Goal: Task Accomplishment & Management: Manage account settings

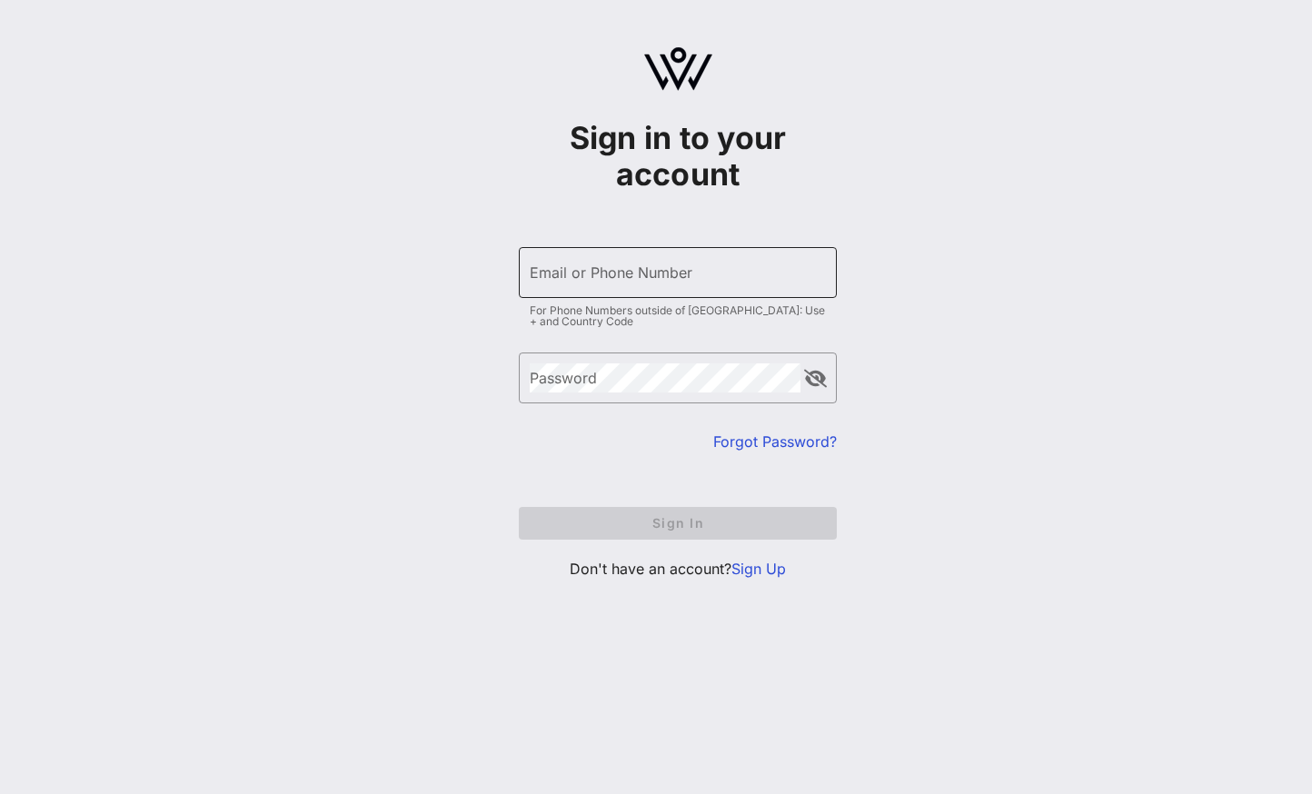
type input "[EMAIL_ADDRESS][DOMAIN_NAME]"
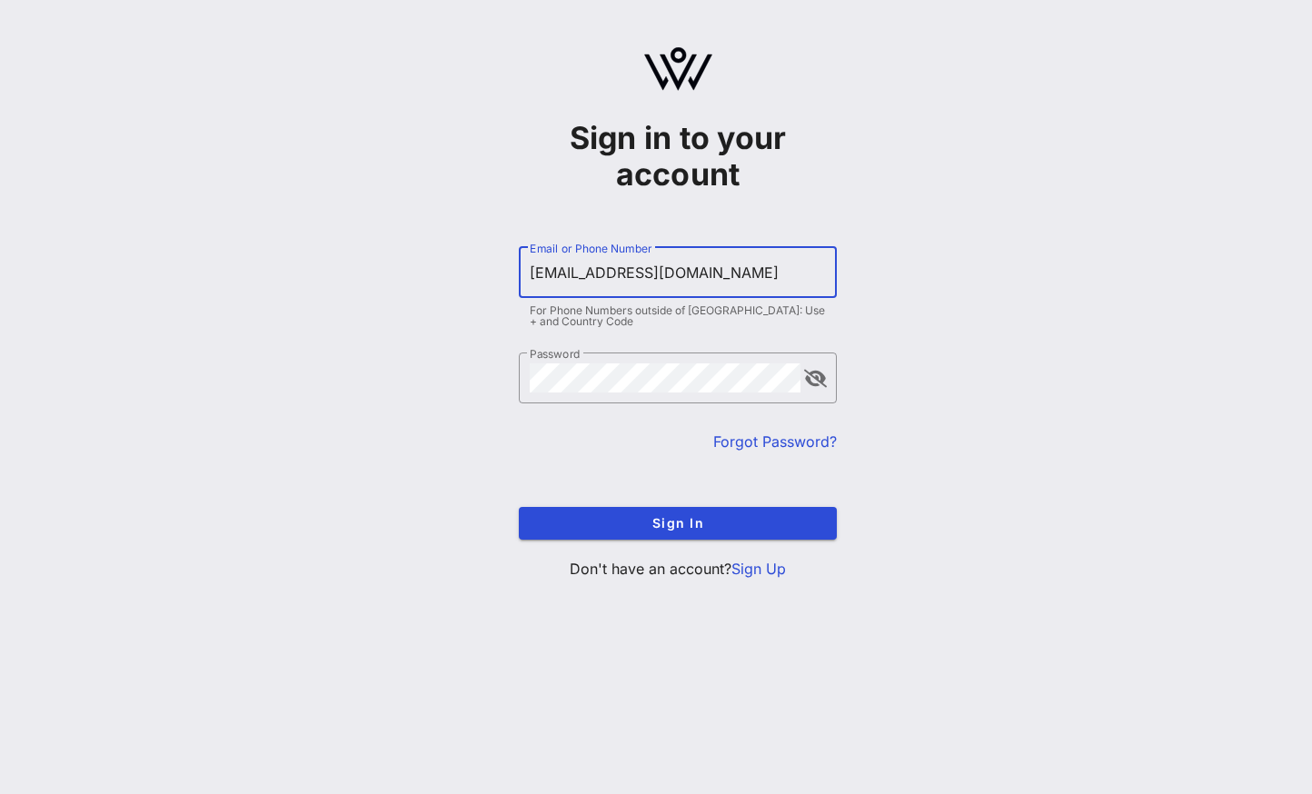
click at [713, 266] on input "[EMAIL_ADDRESS][DOMAIN_NAME]" at bounding box center [678, 272] width 296 height 29
click at [1039, 205] on div "Sign in to your account ​ Email or Phone Number [EMAIL_ADDRESS][DOMAIN_NAME] Fo…" at bounding box center [678, 321] width 1269 height 642
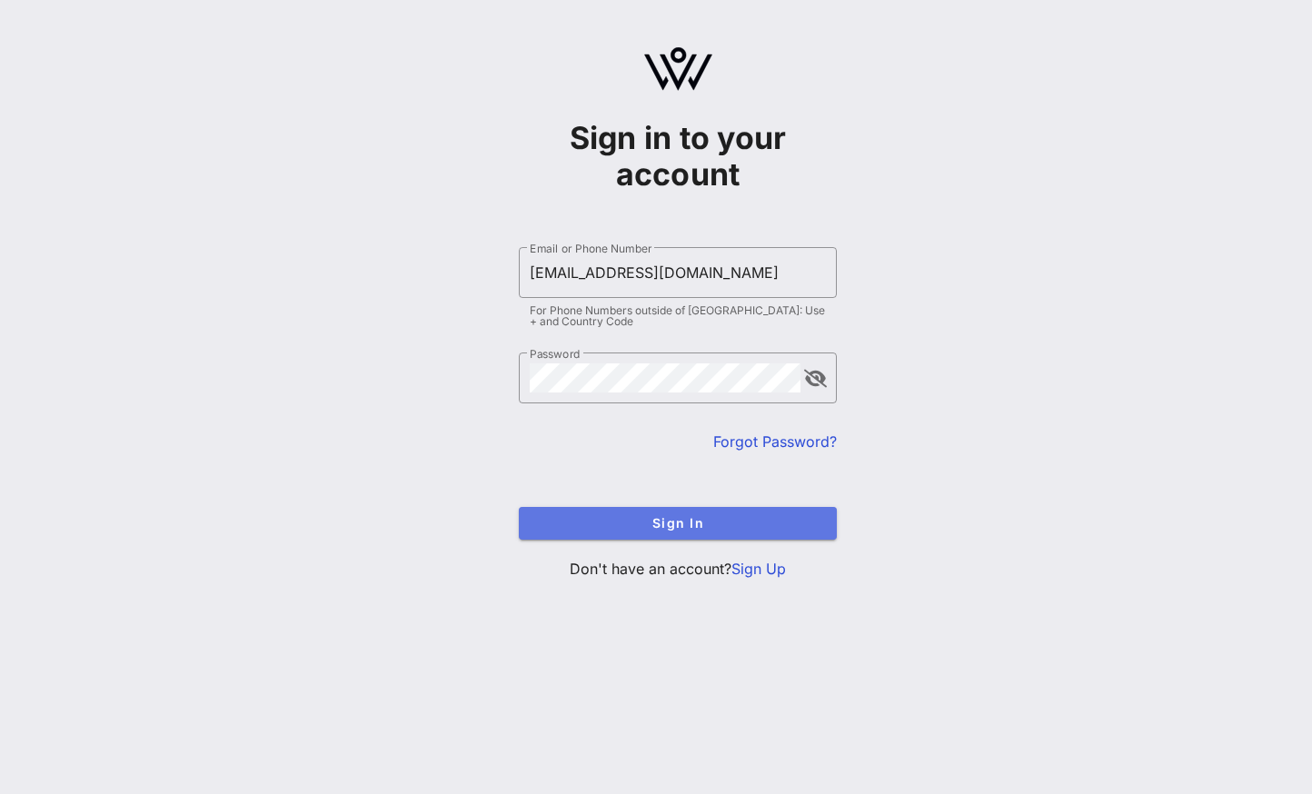
click at [652, 514] on button "Sign In" at bounding box center [678, 523] width 318 height 33
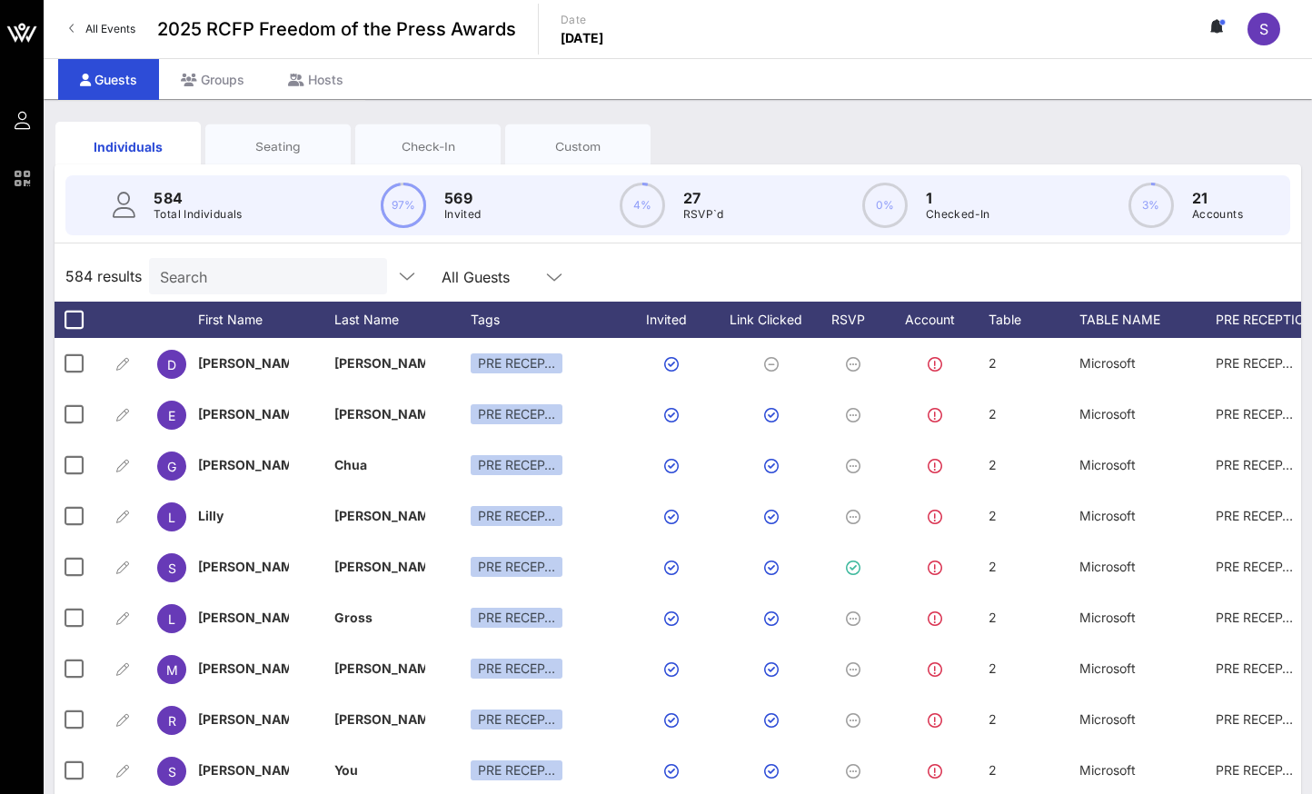
click at [189, 285] on input "Search" at bounding box center [266, 276] width 213 height 24
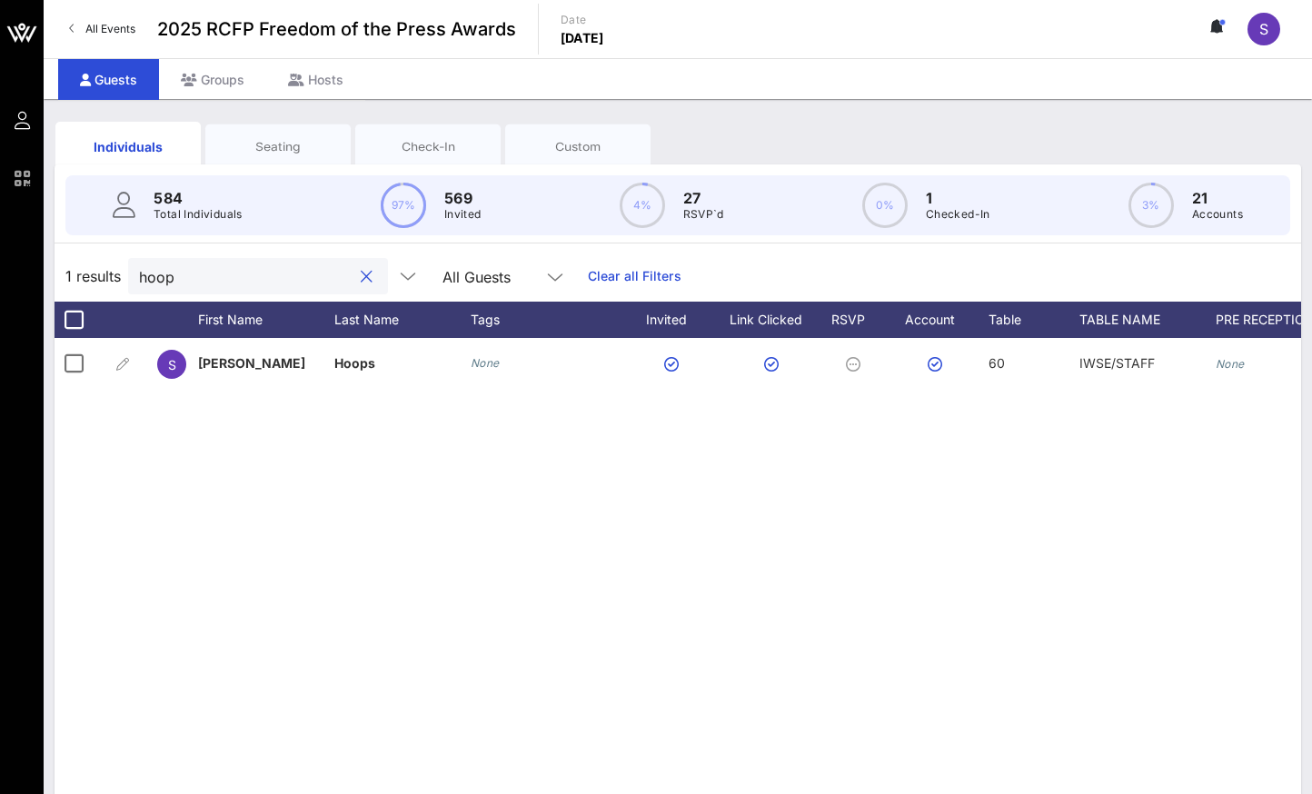
type input "hoops"
click at [361, 276] on button "clear icon" at bounding box center [367, 277] width 12 height 18
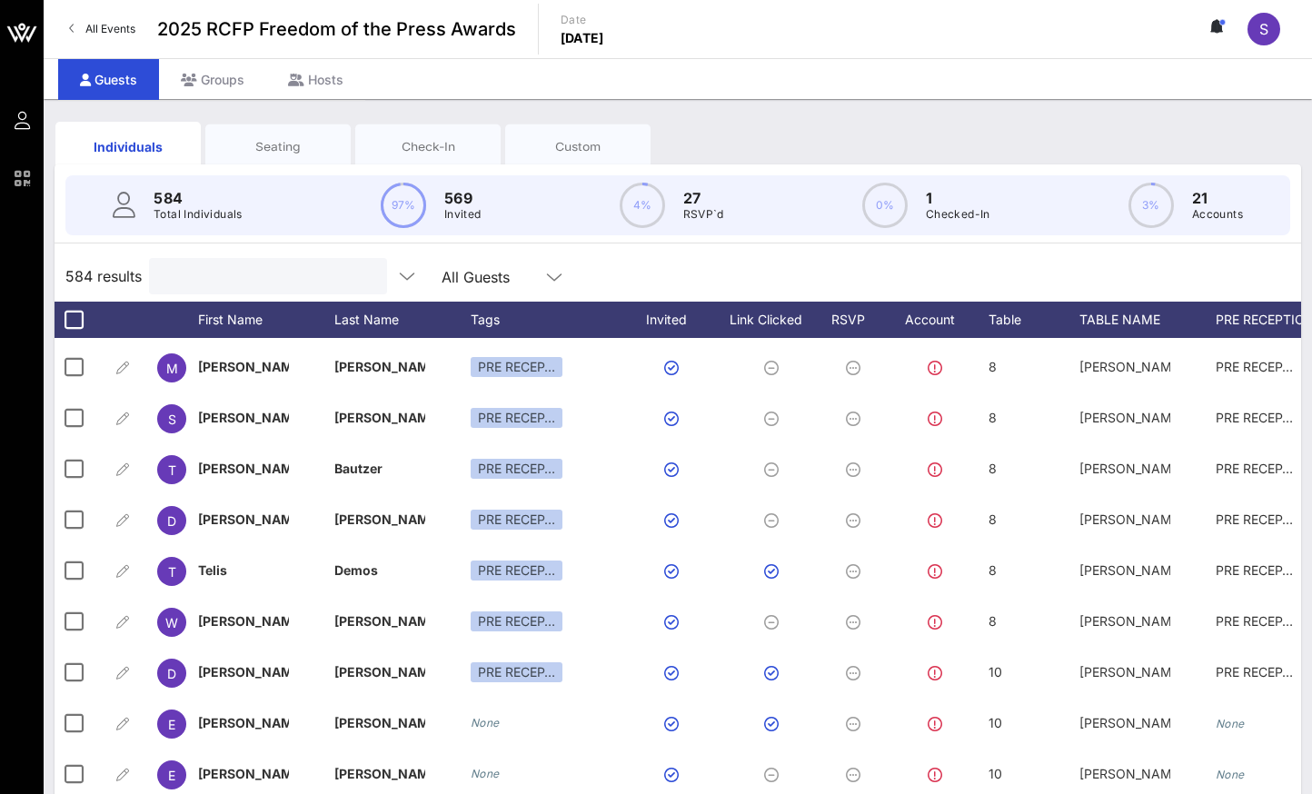
scroll to position [2545, 0]
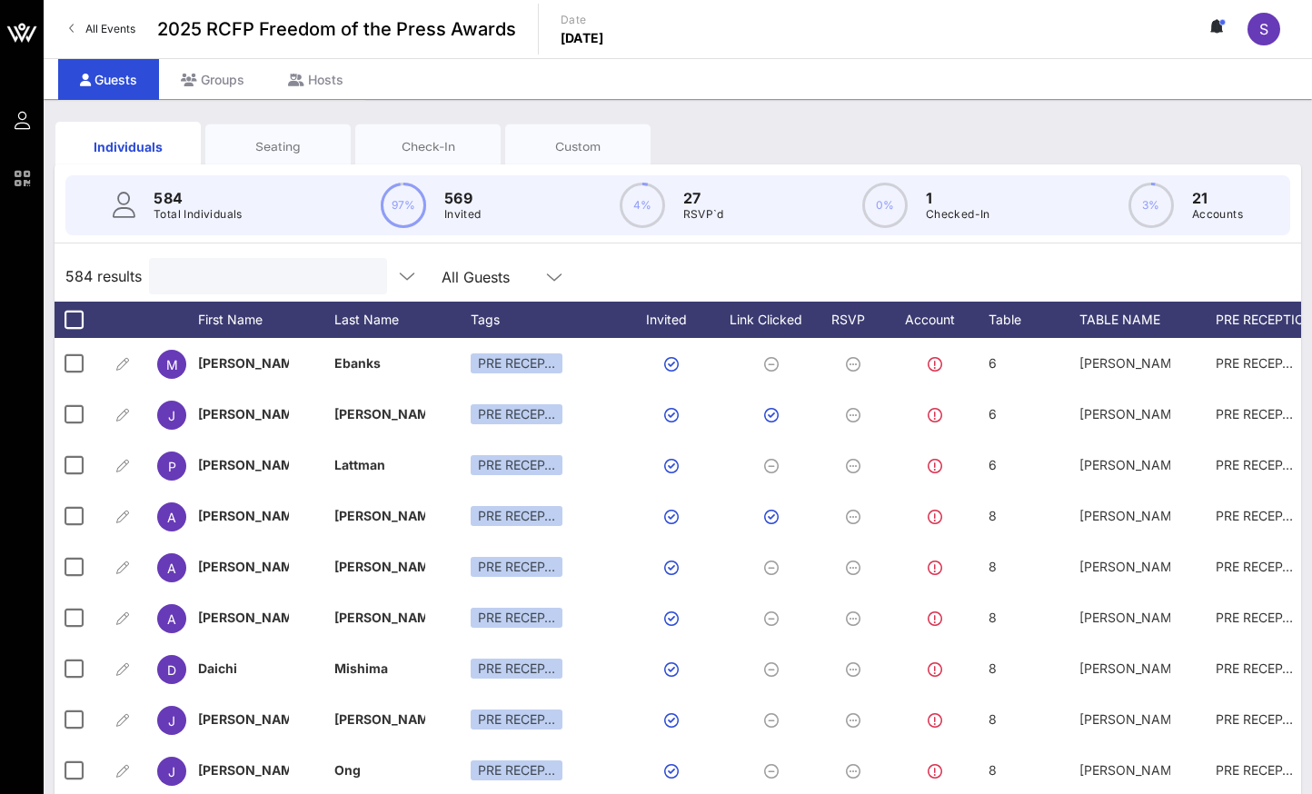
click at [197, 274] on input "text" at bounding box center [266, 276] width 213 height 24
click at [414, 128] on div "Check-In" at bounding box center [427, 146] width 145 height 45
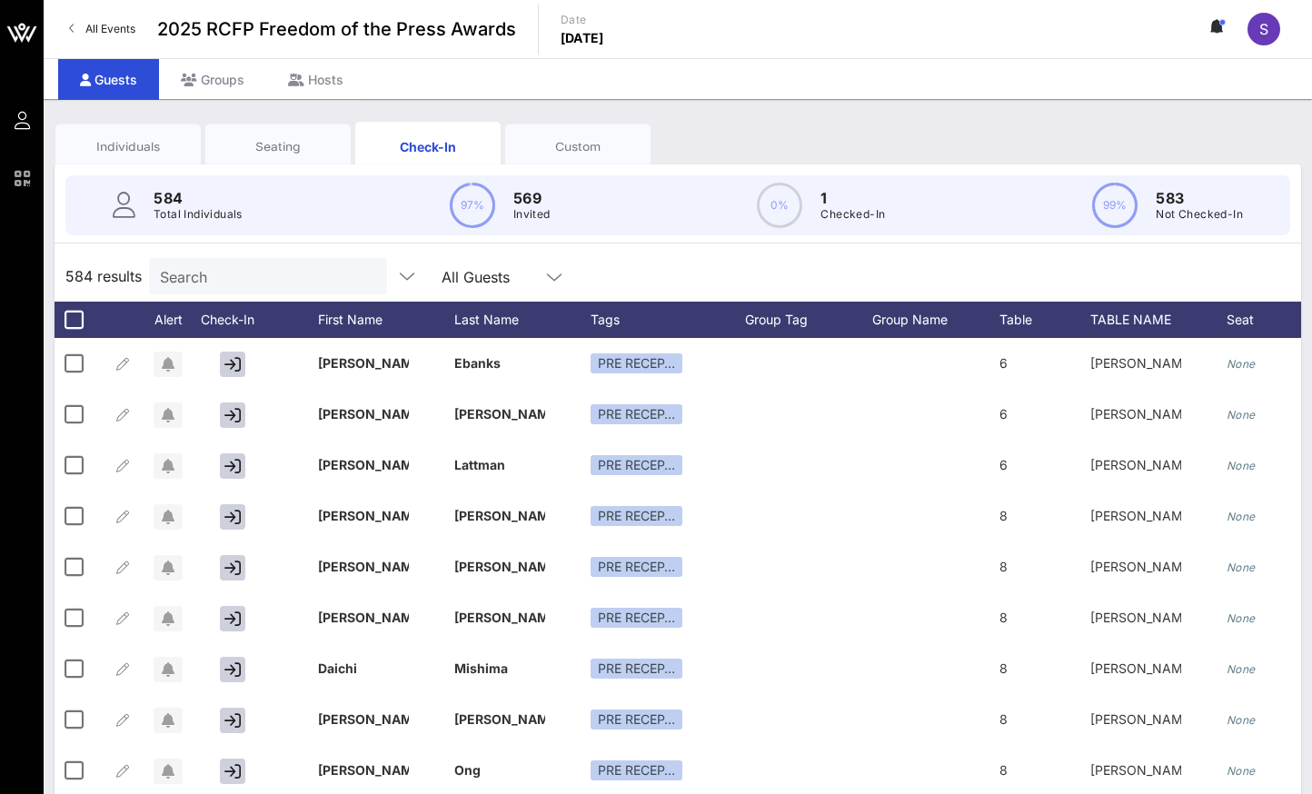
click at [224, 277] on input "Search" at bounding box center [266, 276] width 213 height 24
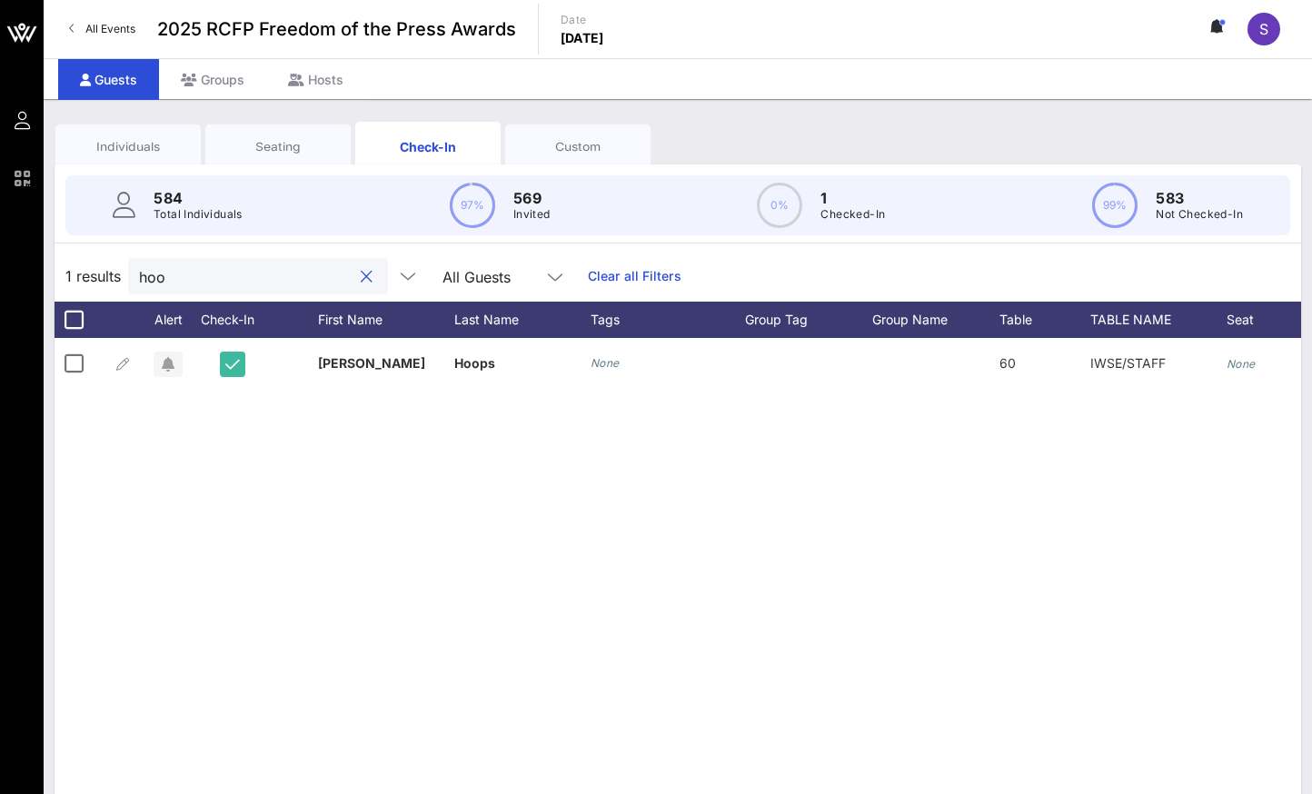
scroll to position [0, 0]
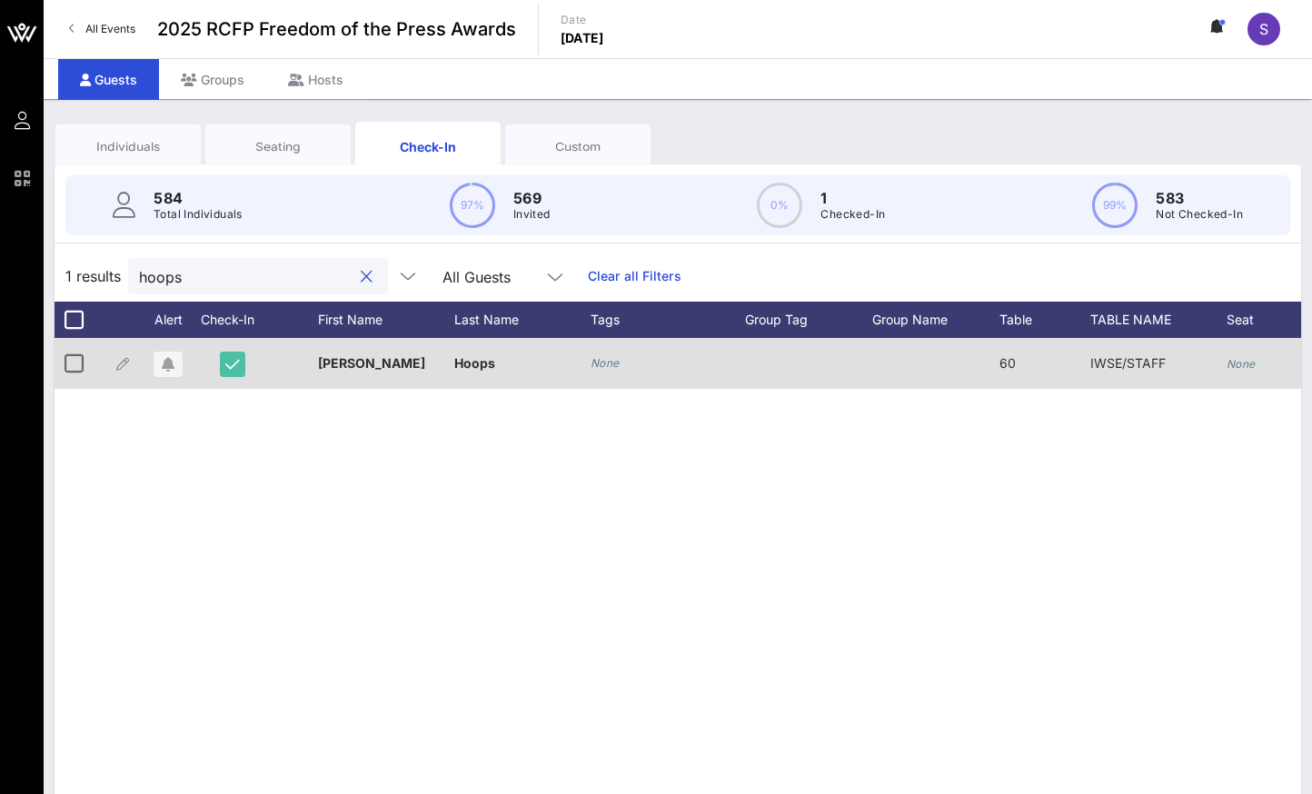
type input "hoops"
click at [226, 364] on icon "button" at bounding box center [232, 364] width 15 height 16
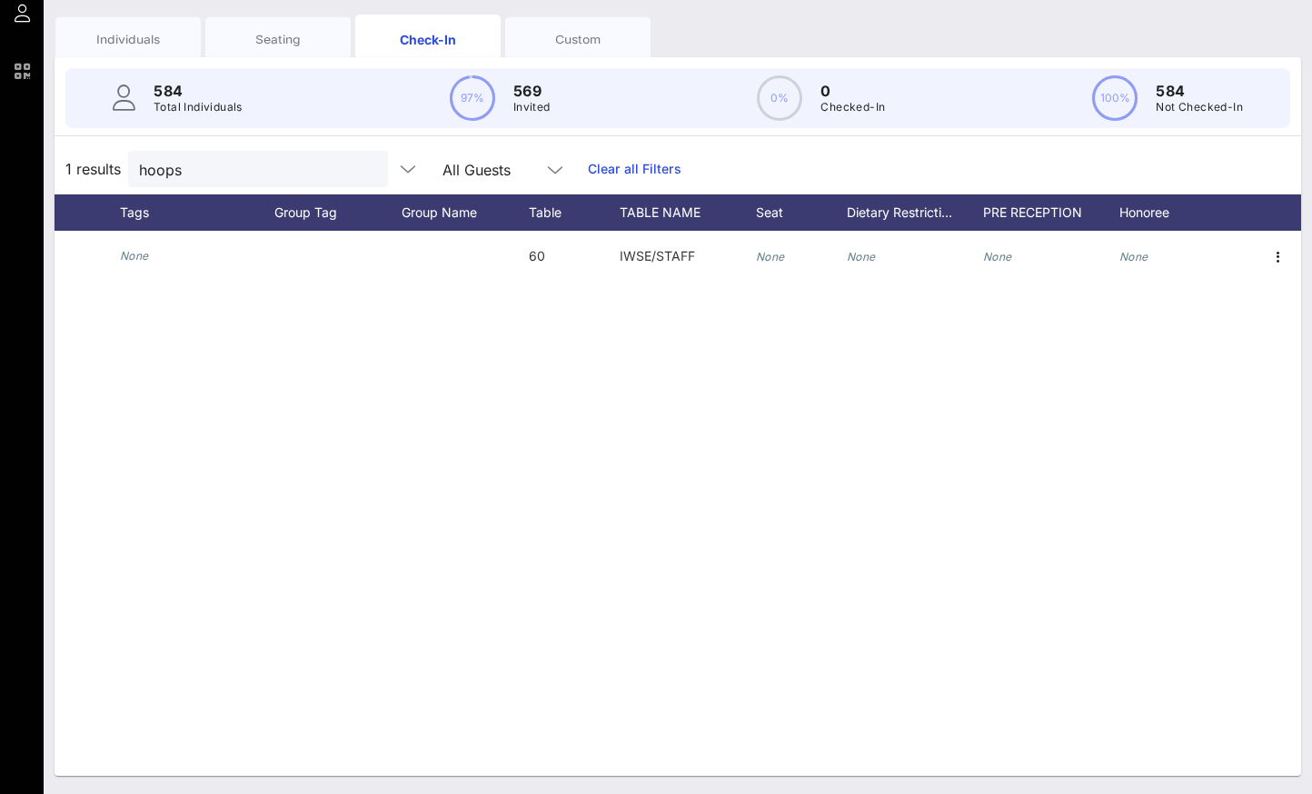
click at [270, 45] on div "Seating" at bounding box center [278, 39] width 118 height 17
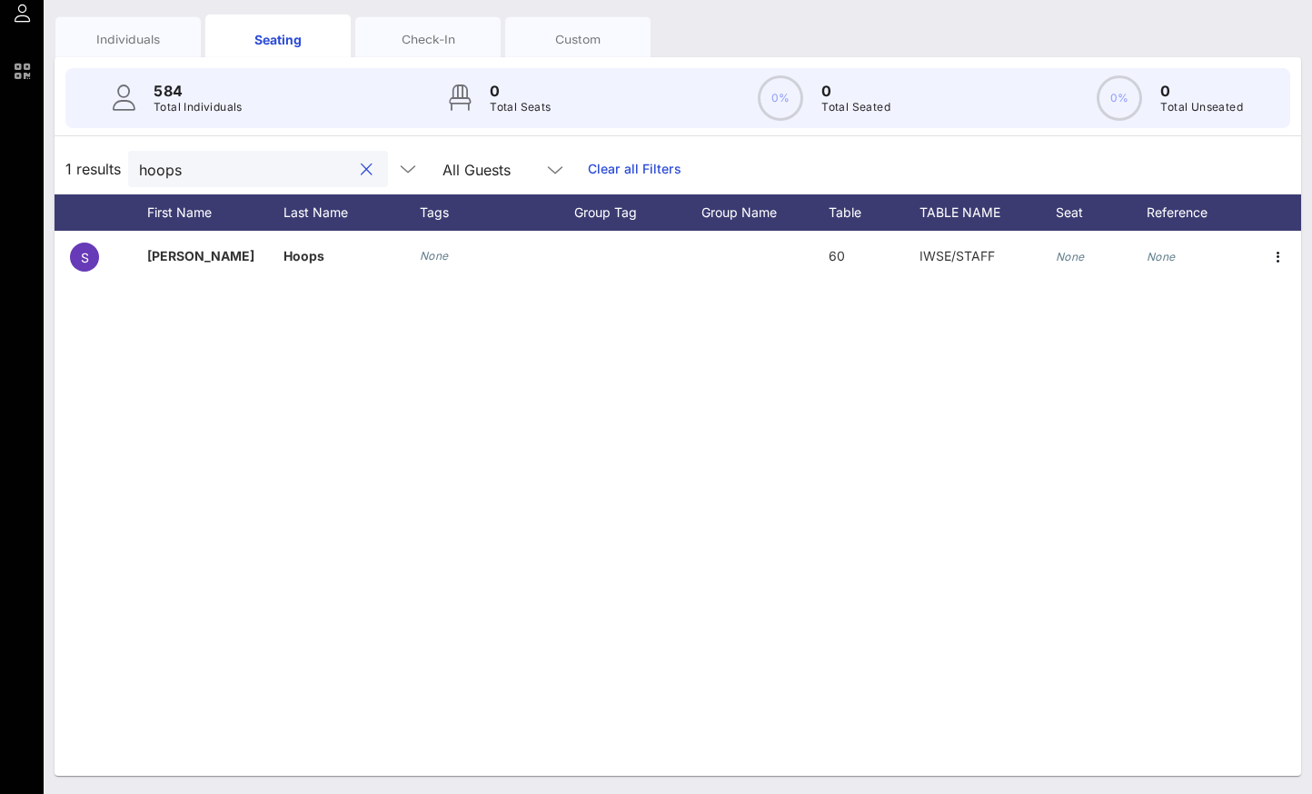
drag, startPoint x: 205, startPoint y: 166, endPoint x: 141, endPoint y: 162, distance: 64.7
click at [141, 162] on input "hoops" at bounding box center [245, 169] width 213 height 24
click at [361, 168] on button "clear icon" at bounding box center [367, 170] width 12 height 18
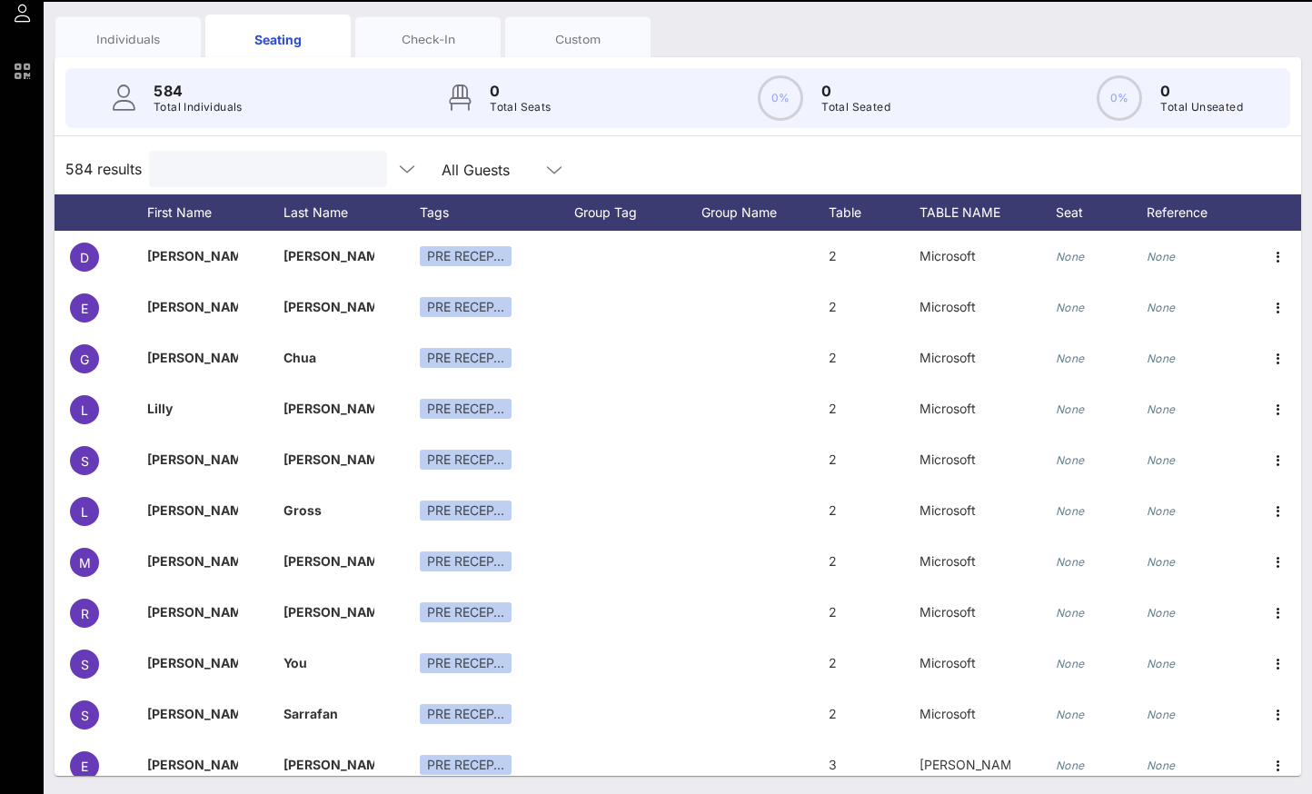
click at [396, 26] on div "Check-In" at bounding box center [427, 38] width 145 height 45
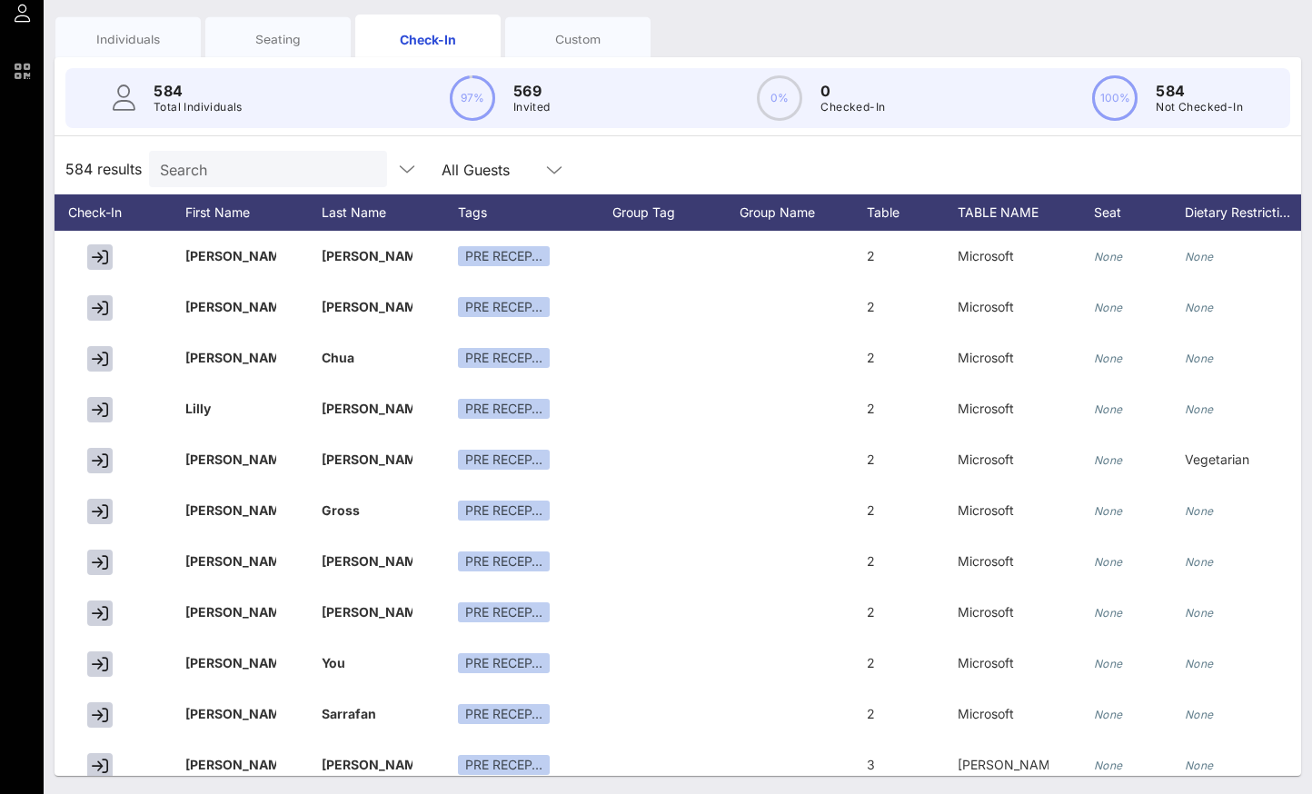
click at [129, 34] on div "Individuals" at bounding box center [128, 39] width 118 height 17
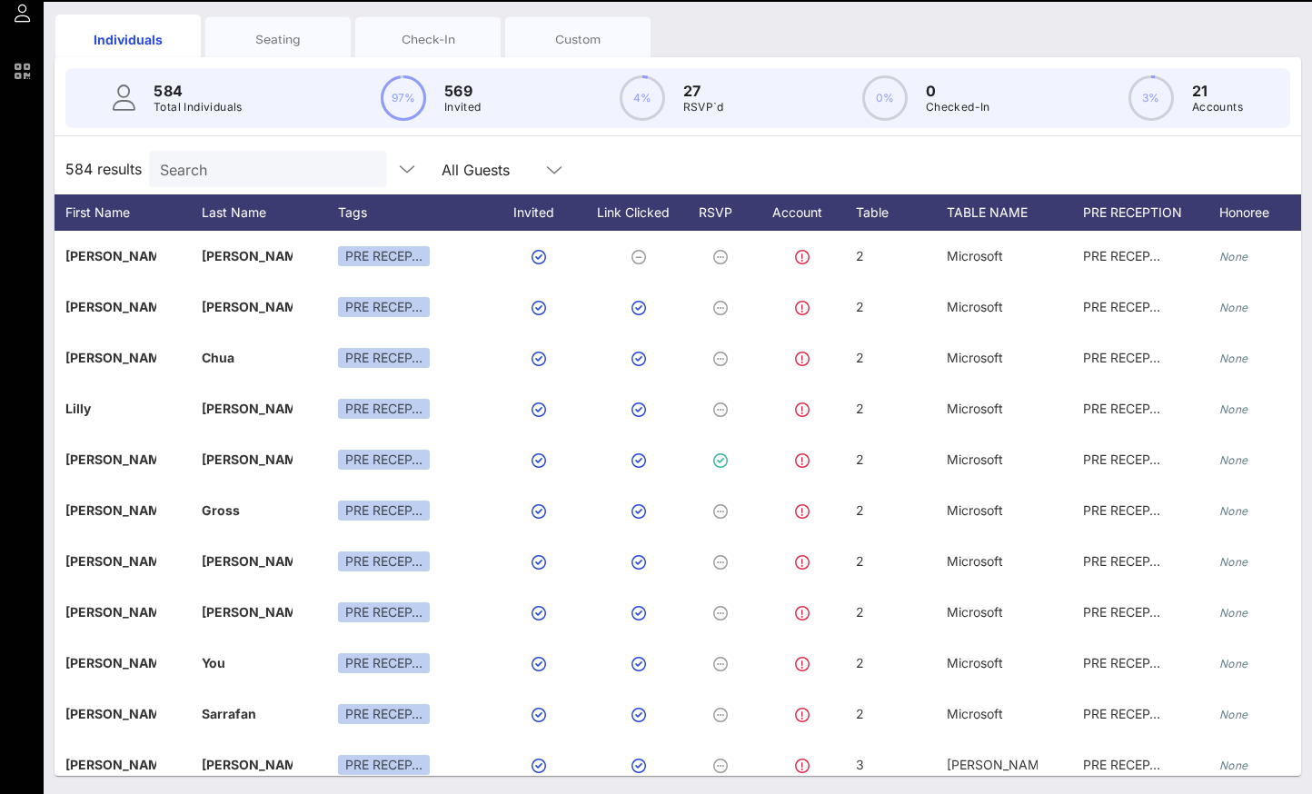
click at [286, 42] on div "Seating" at bounding box center [278, 39] width 118 height 17
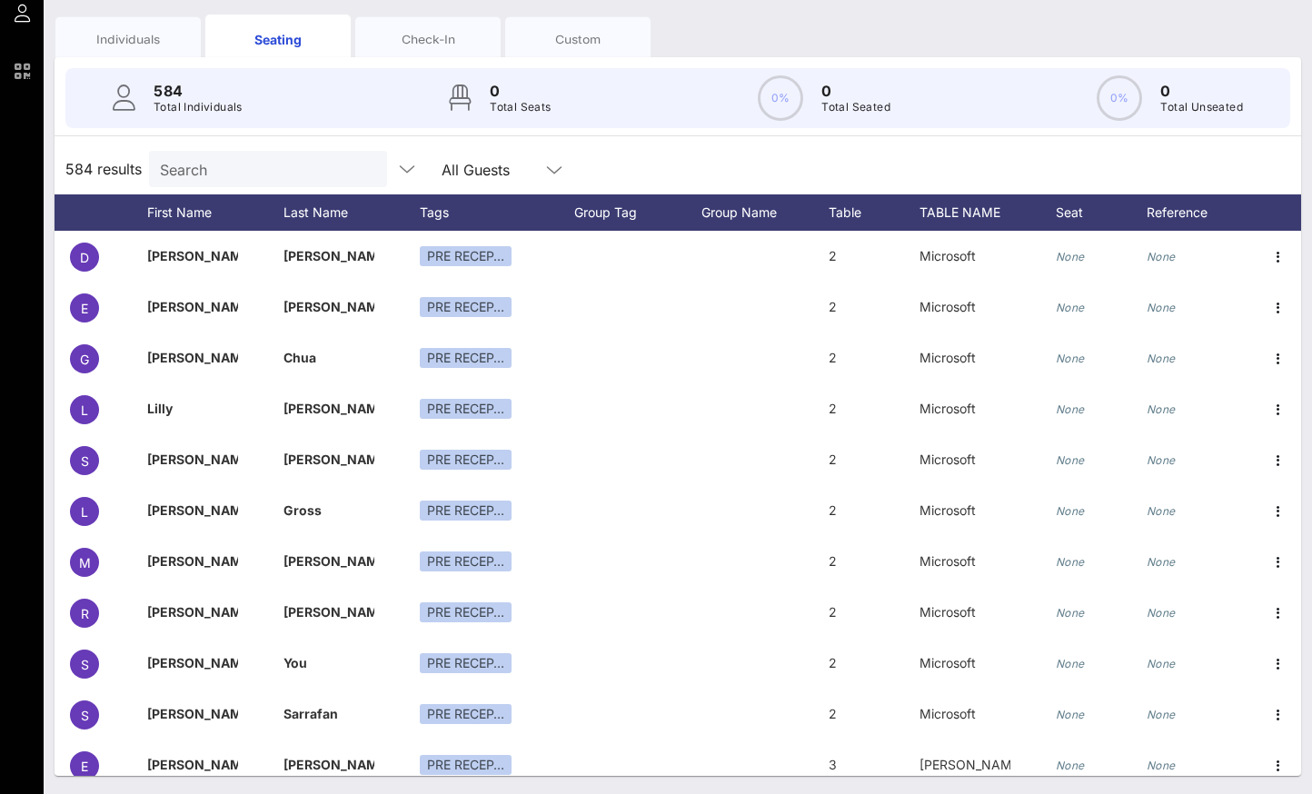
click at [384, 51] on div "Check-In" at bounding box center [427, 38] width 145 height 45
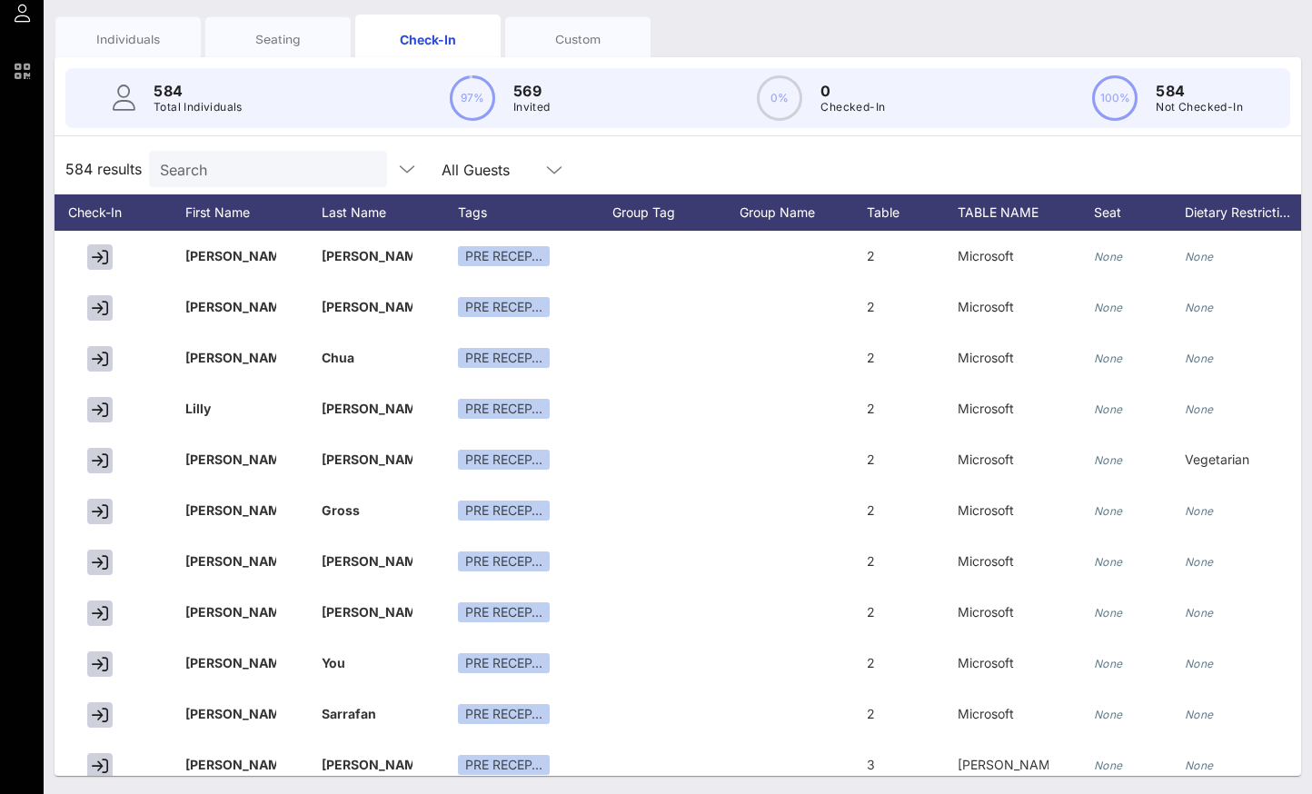
click at [306, 52] on div "Seating" at bounding box center [277, 38] width 145 height 45
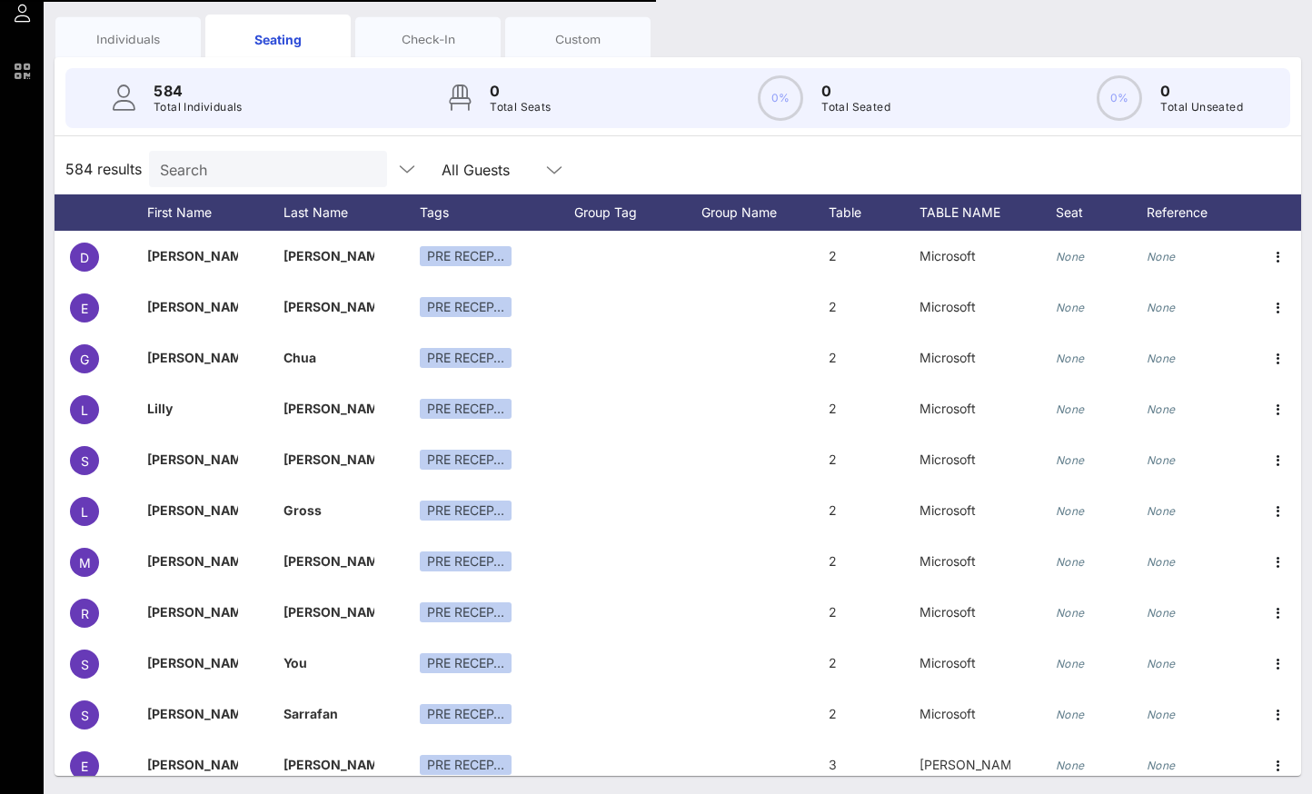
click at [392, 45] on div "Check-In" at bounding box center [428, 39] width 118 height 17
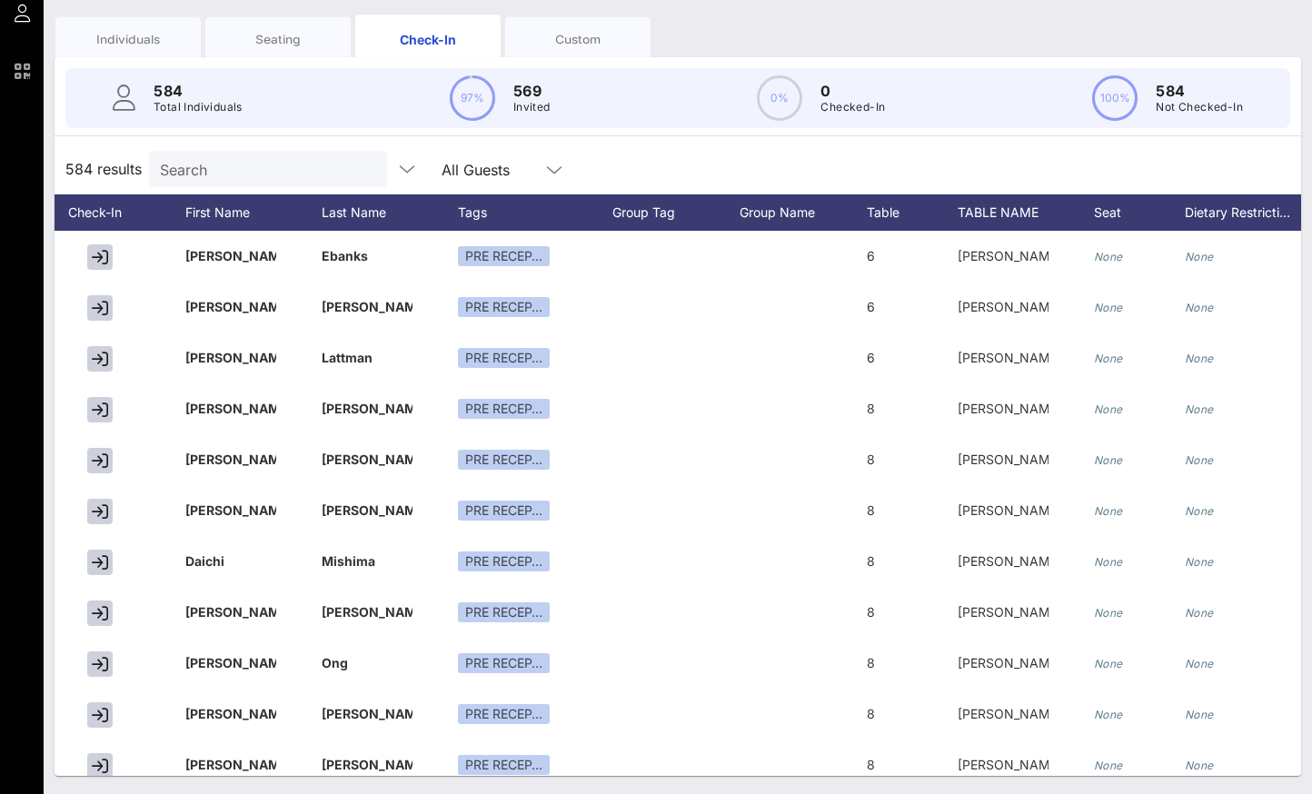
click at [253, 168] on input "Search" at bounding box center [266, 169] width 213 height 24
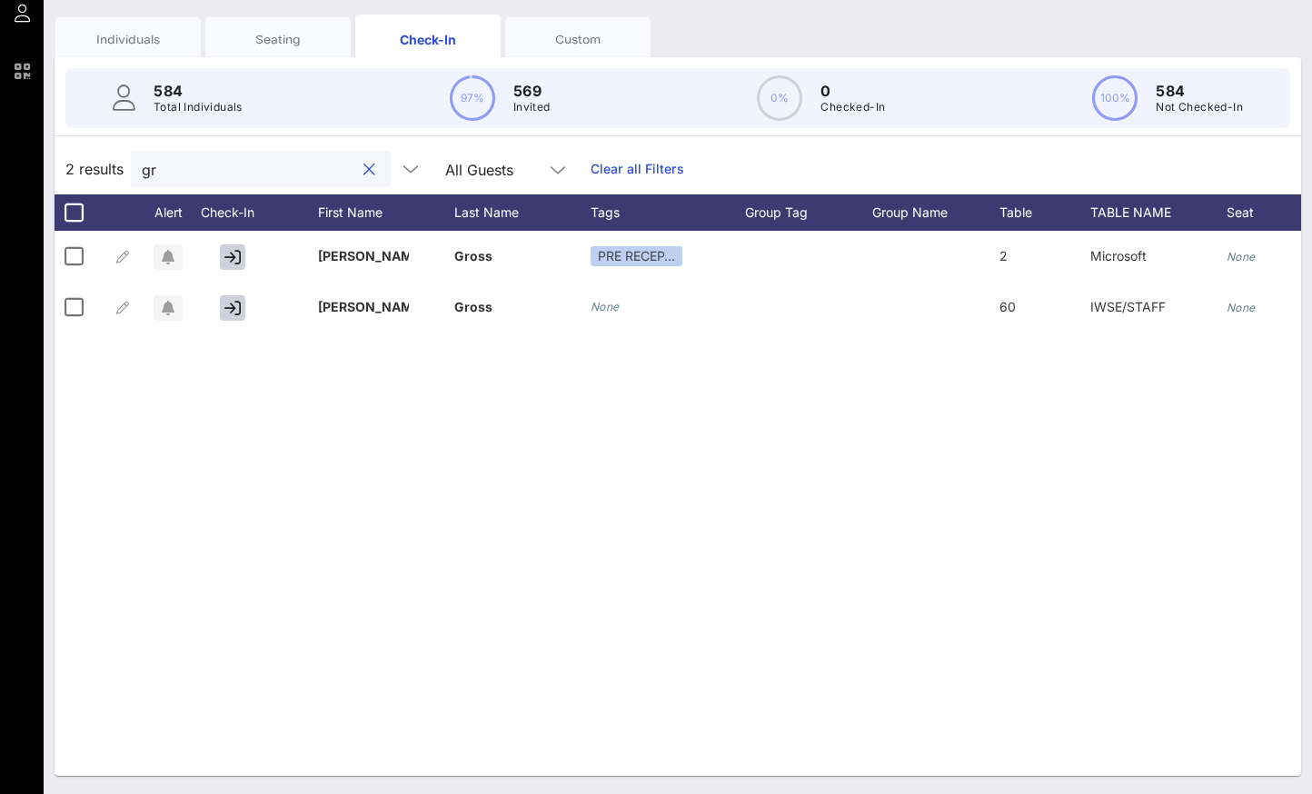
type input "g"
